Goal: Information Seeking & Learning: Learn about a topic

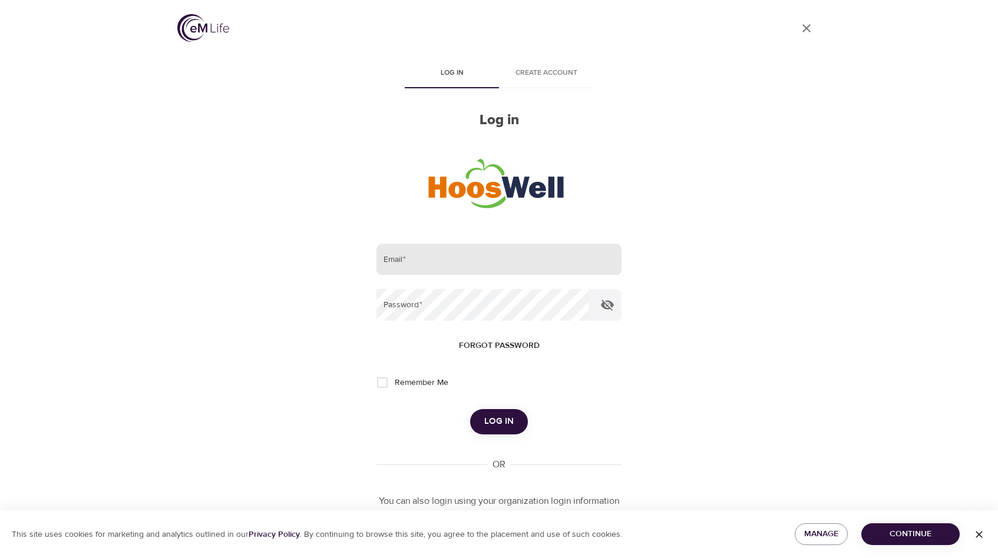
click at [478, 259] on input "email" at bounding box center [498, 260] width 245 height 32
type input "[EMAIL_ADDRESS][DOMAIN_NAME]"
click at [470, 409] on button "Log in" at bounding box center [499, 421] width 58 height 25
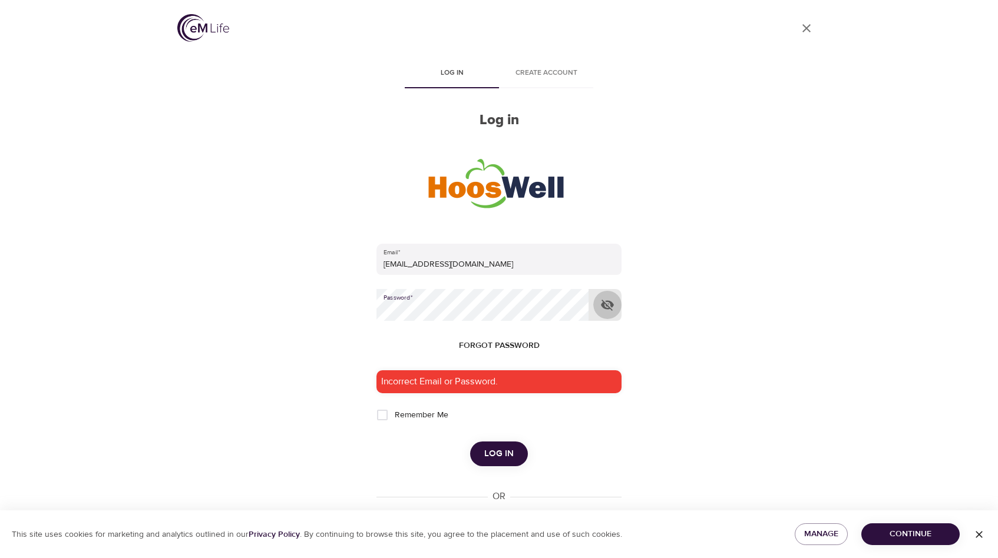
click at [607, 312] on button "button" at bounding box center [607, 305] width 28 height 28
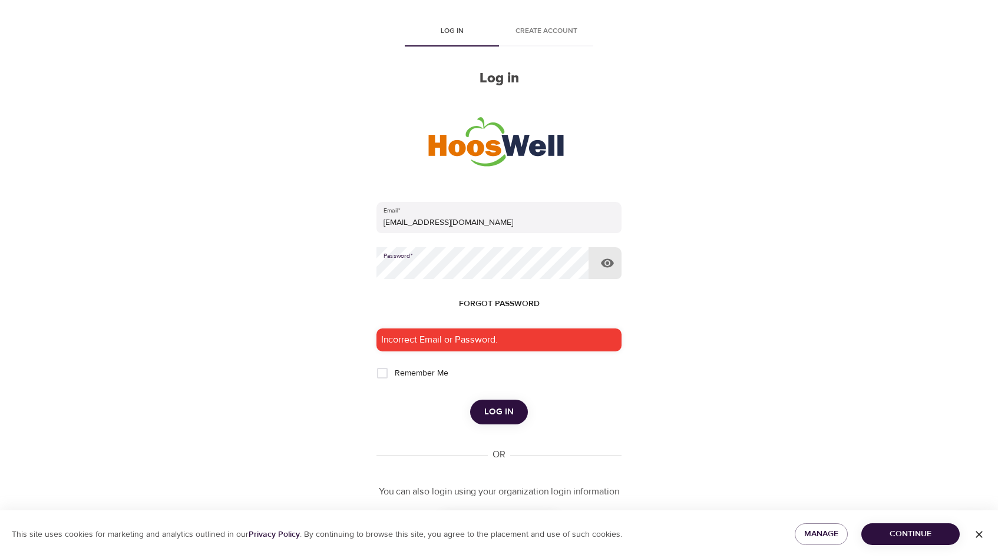
scroll to position [96, 0]
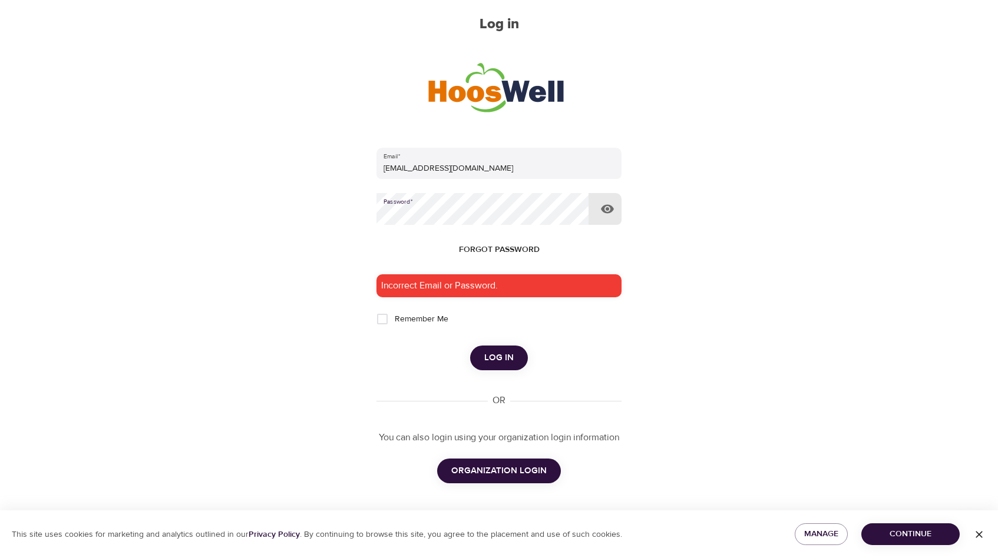
click at [543, 477] on span "ORGANIZATION LOGIN" at bounding box center [498, 471] width 95 height 15
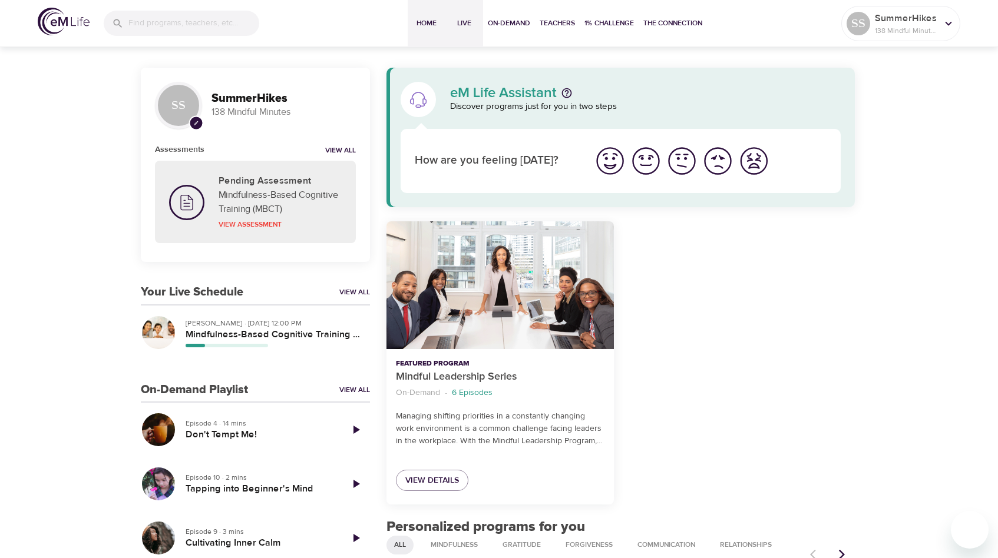
click at [465, 24] on span "Live" at bounding box center [464, 23] width 28 height 12
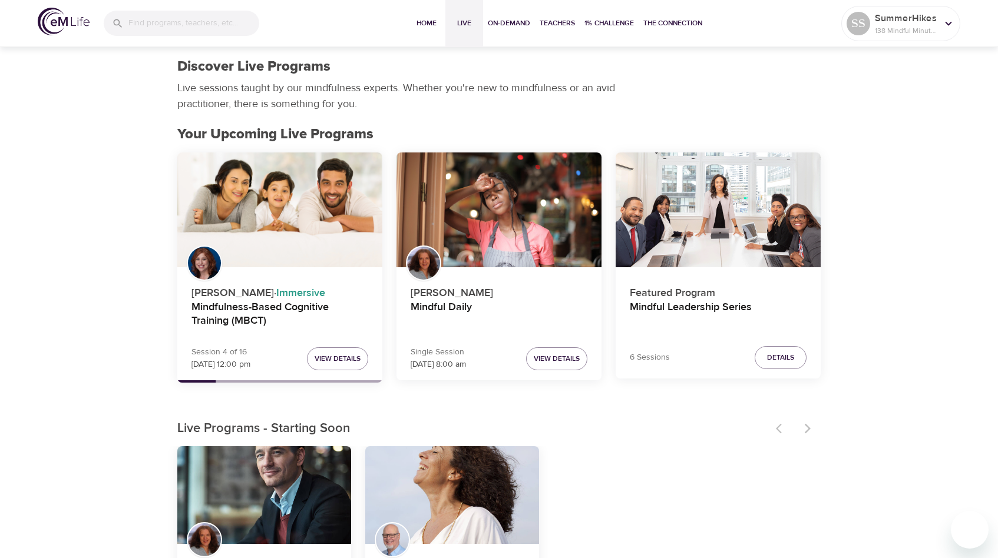
click at [313, 184] on div "Mindfulness-Based Cognitive Training (MBCT)" at bounding box center [279, 210] width 205 height 115
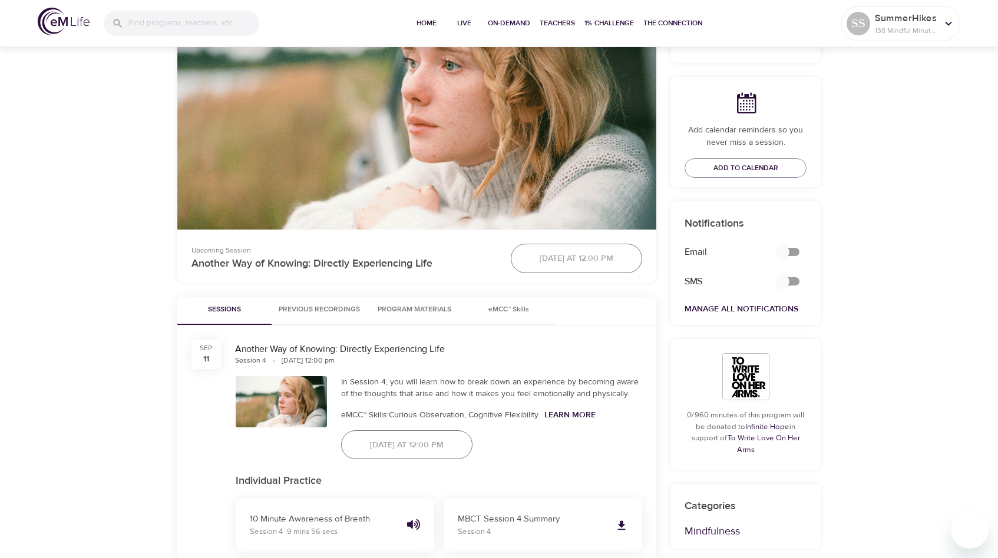
scroll to position [323, 0]
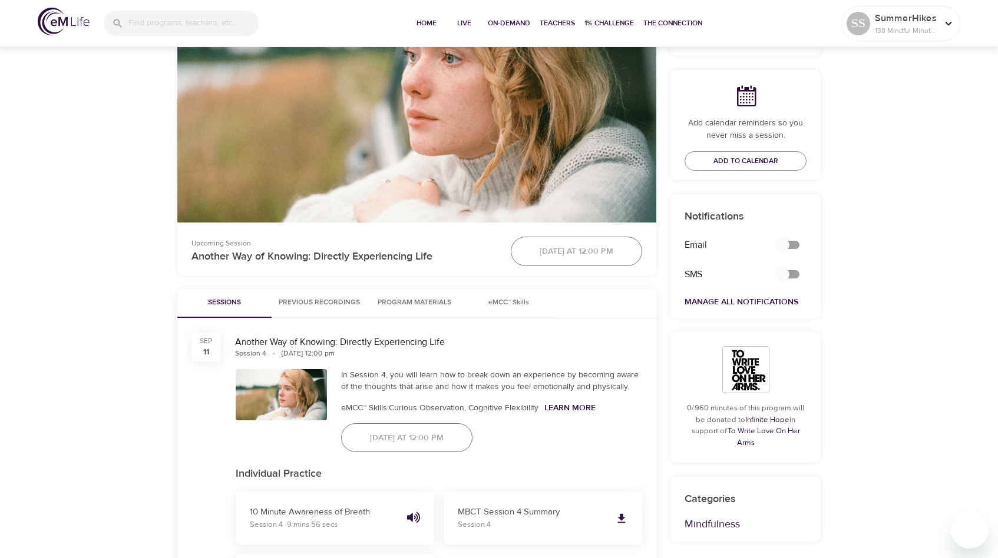
click at [313, 293] on button "Previous Recordings" at bounding box center [319, 304] width 95 height 28
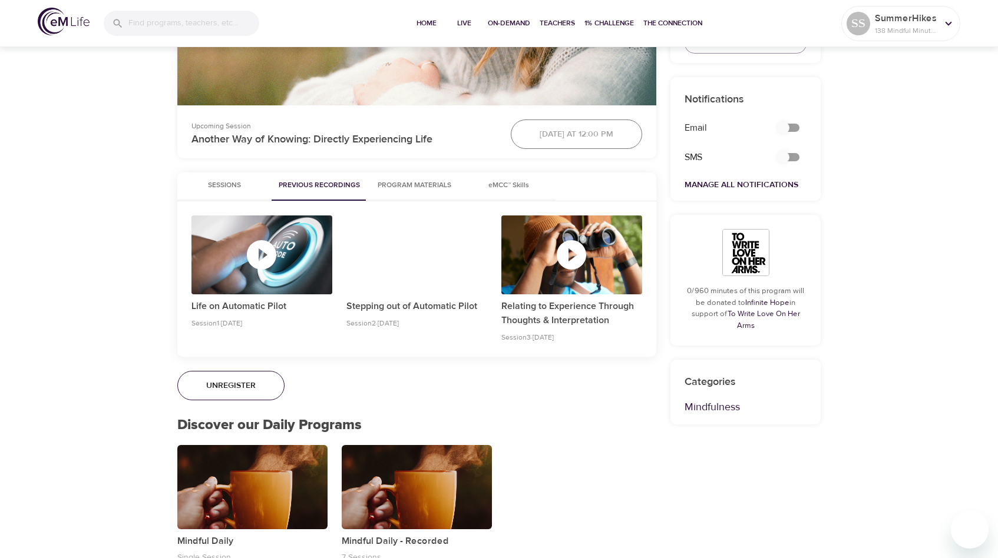
scroll to position [438, 0]
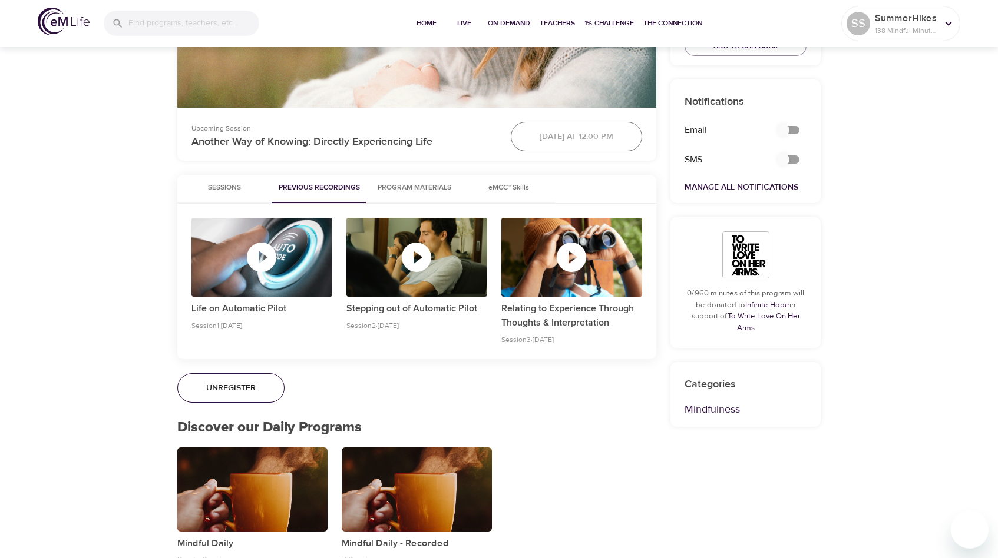
click at [441, 191] on span "Program Materials" at bounding box center [414, 188] width 80 height 12
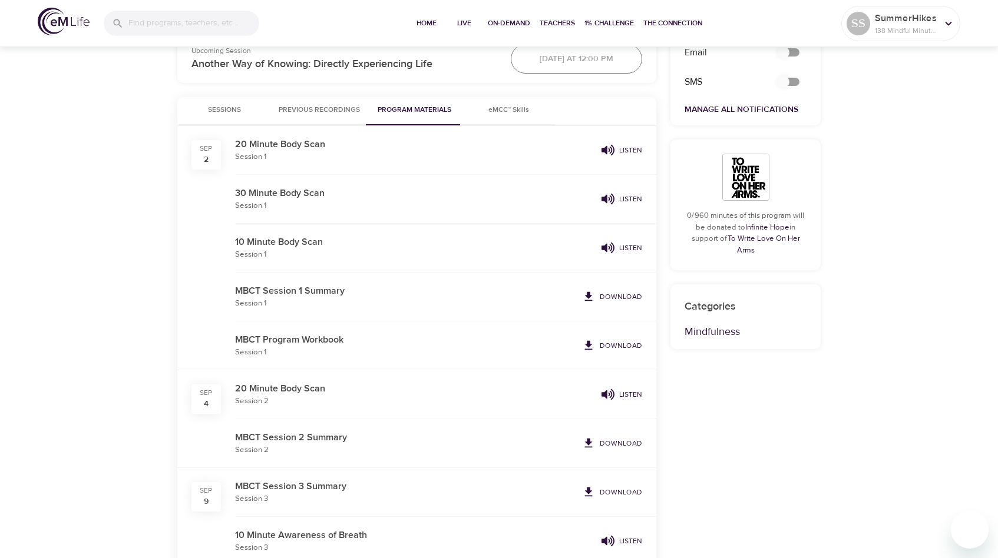
scroll to position [517, 0]
click at [591, 345] on icon at bounding box center [589, 343] width 8 height 9
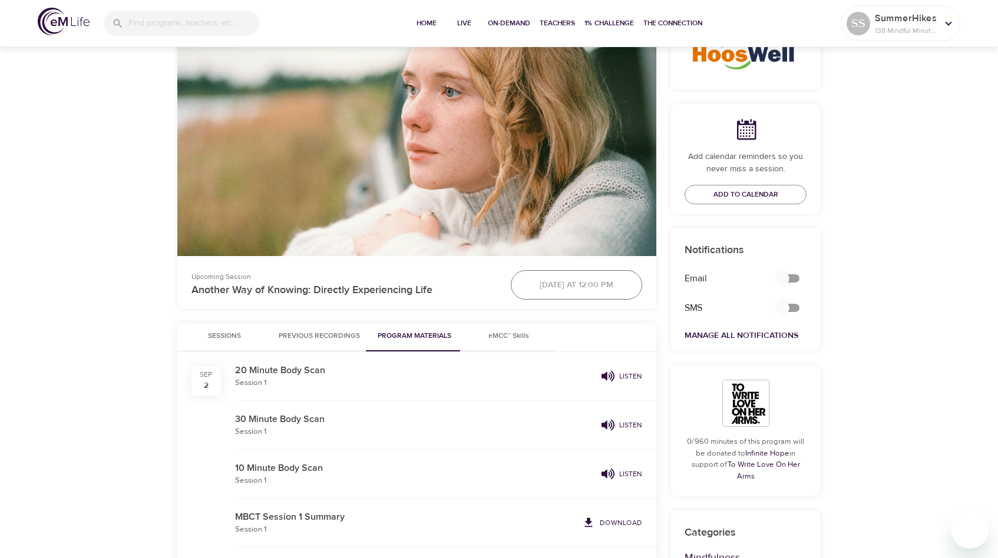
scroll to position [0, 0]
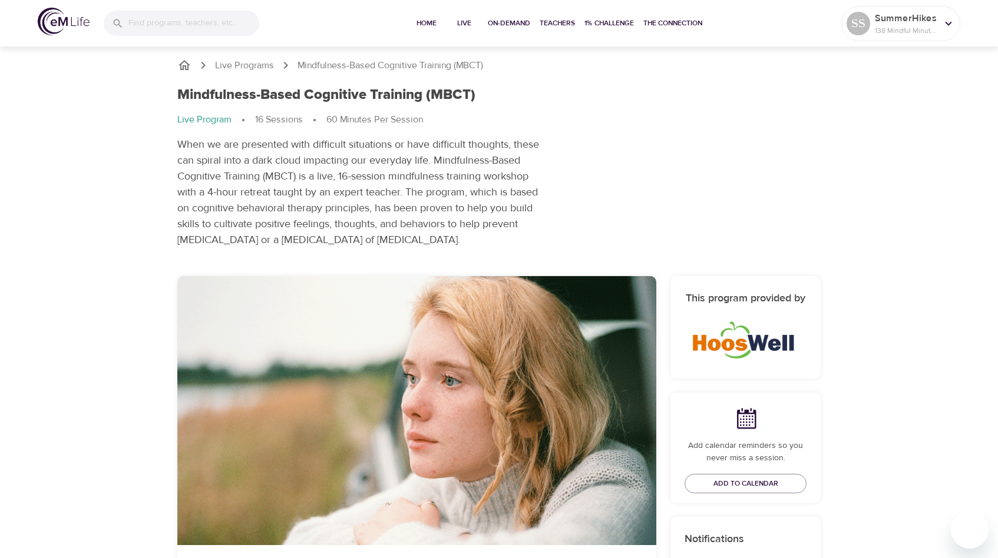
click at [184, 64] on icon "breadcrumb" at bounding box center [184, 65] width 14 height 14
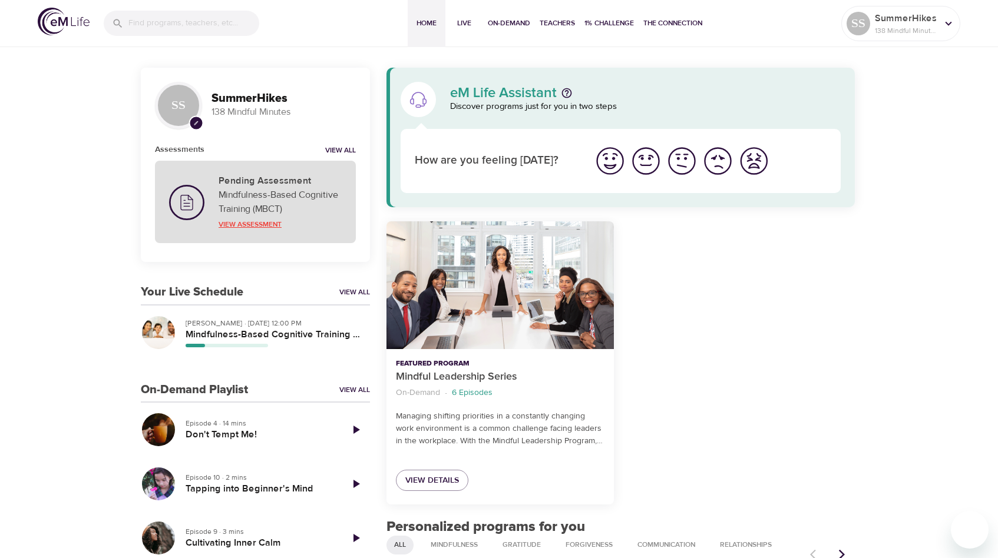
click at [269, 220] on p "View Assessment" at bounding box center [280, 224] width 123 height 11
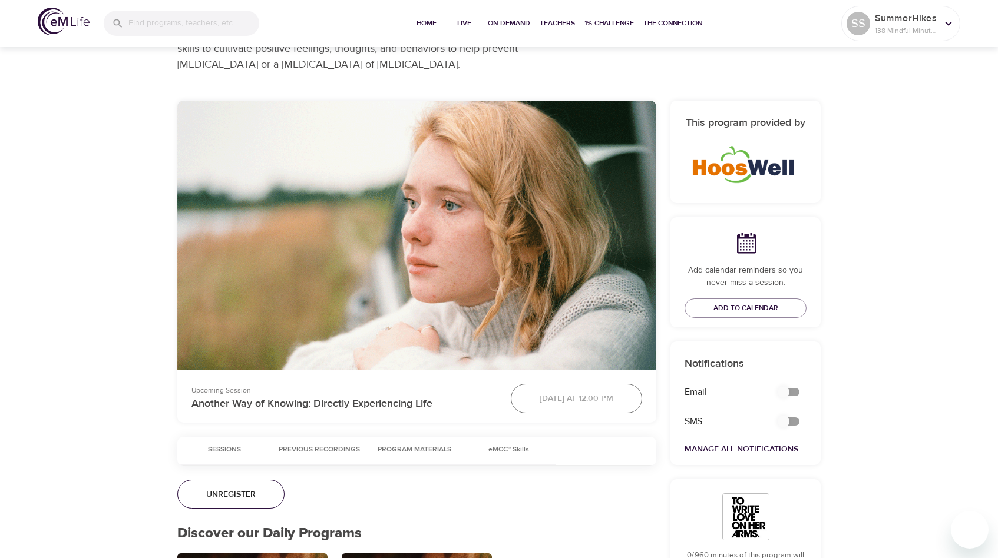
scroll to position [261, 0]
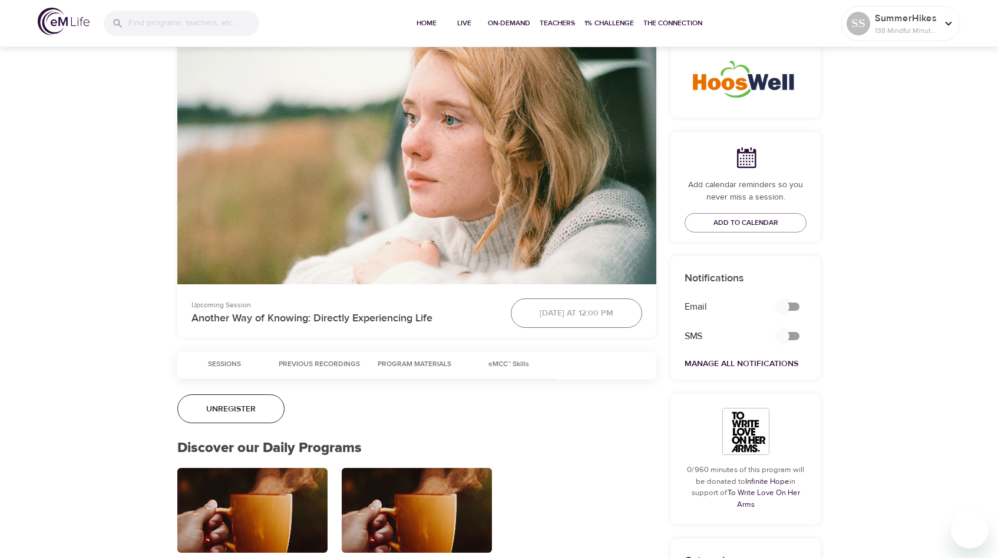
click at [497, 368] on span "eMCC™ Skills" at bounding box center [508, 365] width 80 height 12
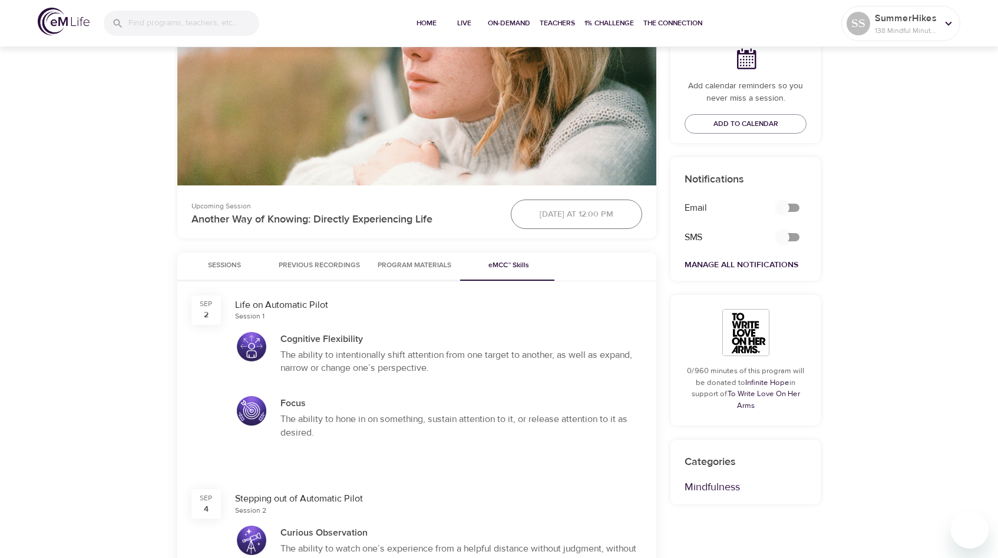
scroll to position [312, 0]
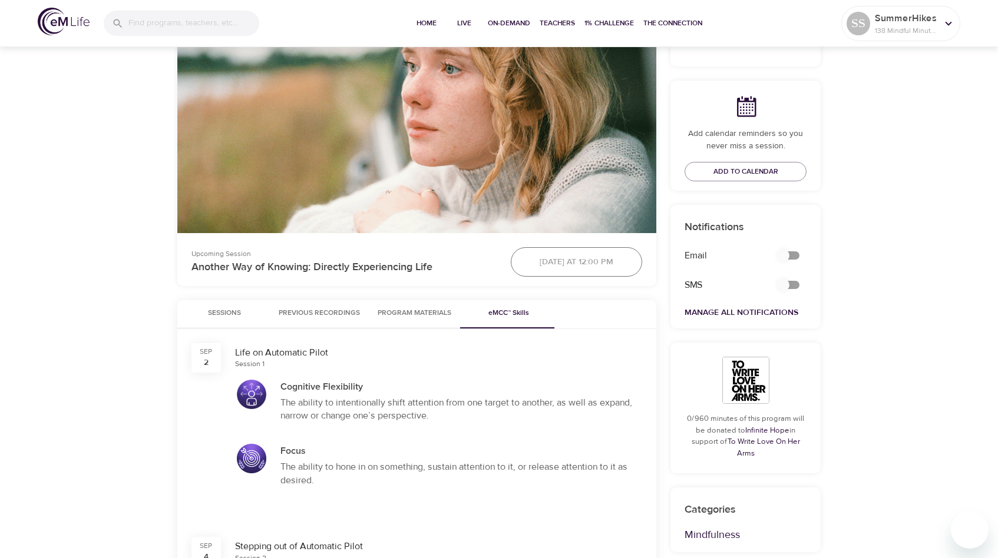
click at [419, 312] on span "Program Materials" at bounding box center [414, 314] width 80 height 12
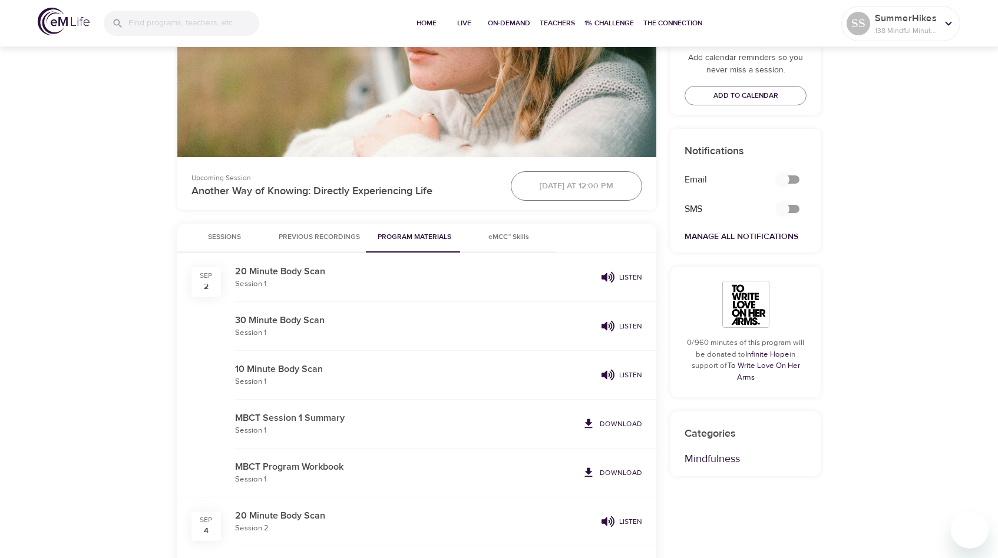
scroll to position [0, 0]
